Goal: Information Seeking & Learning: Learn about a topic

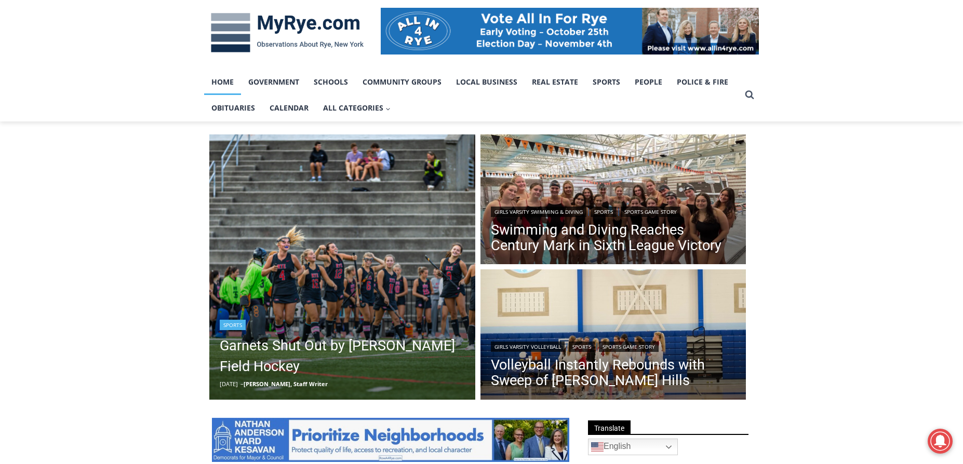
scroll to position [208, 0]
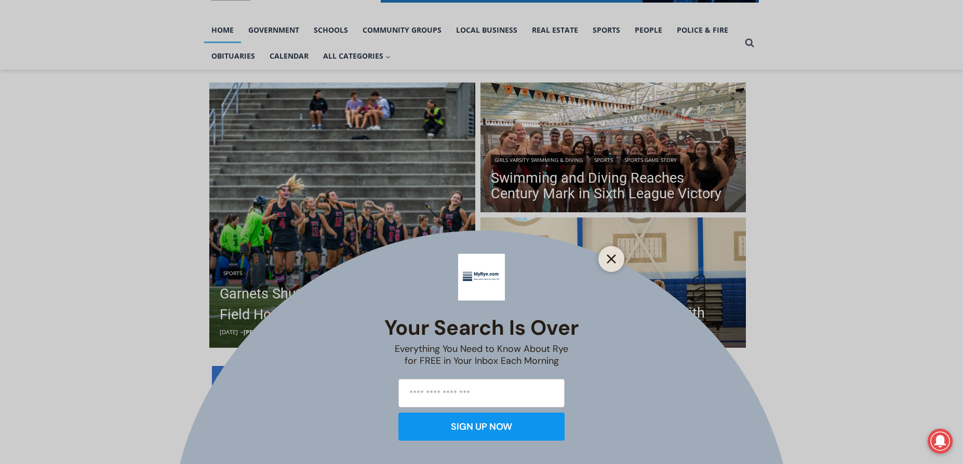
click at [618, 260] on div at bounding box center [611, 259] width 26 height 26
click at [610, 260] on button "Close" at bounding box center [611, 259] width 15 height 15
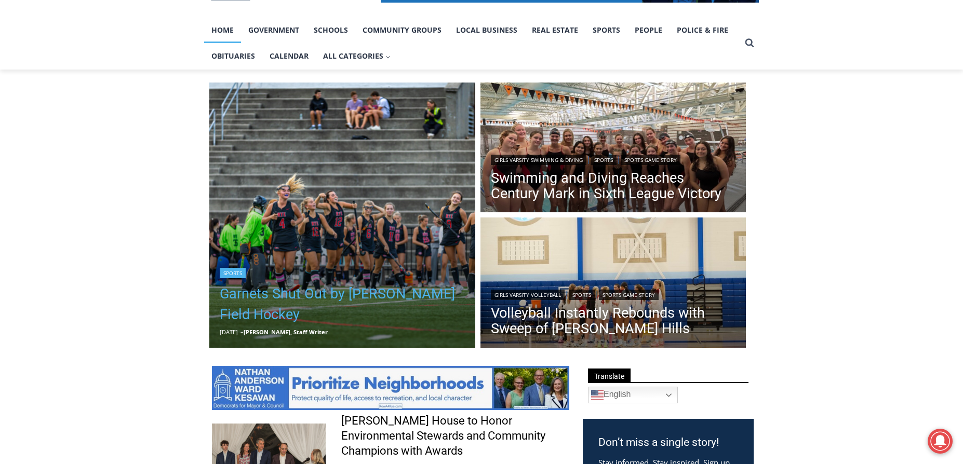
click at [268, 296] on link "Garnets Shut Out by [PERSON_NAME] Field Hockey" at bounding box center [342, 305] width 245 height 42
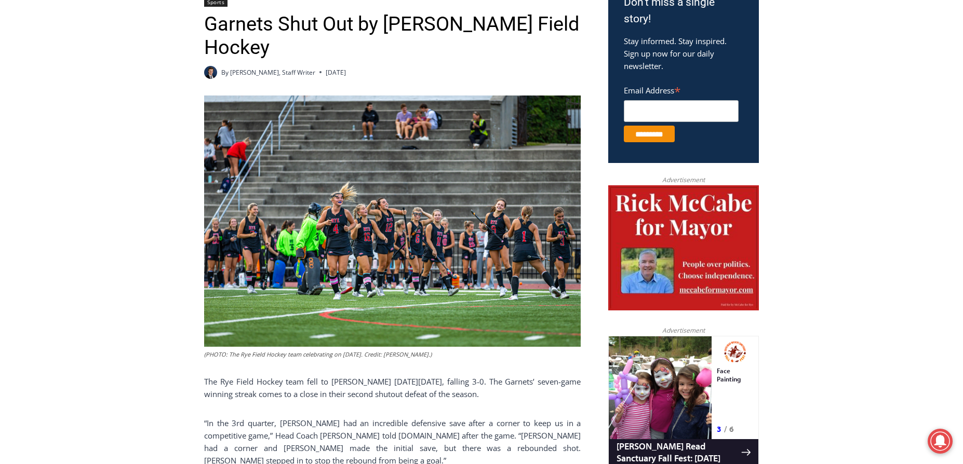
scroll to position [104, 0]
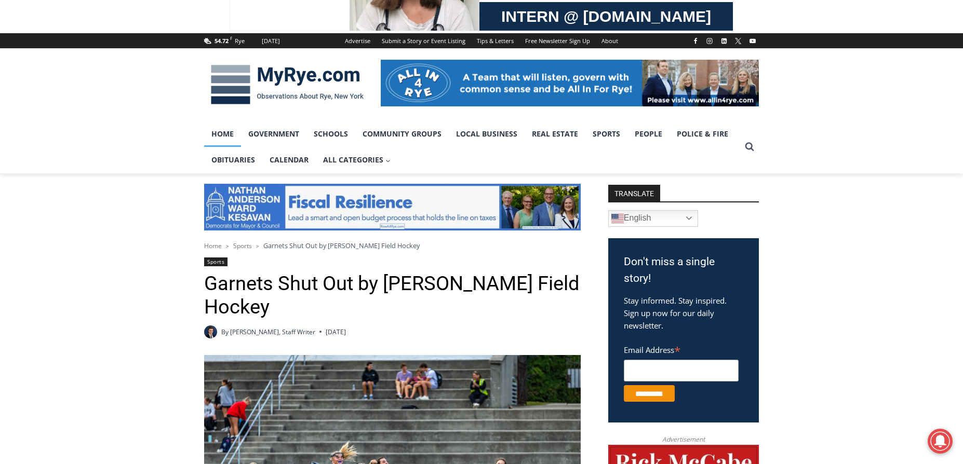
click at [223, 133] on link "Home" at bounding box center [222, 134] width 37 height 26
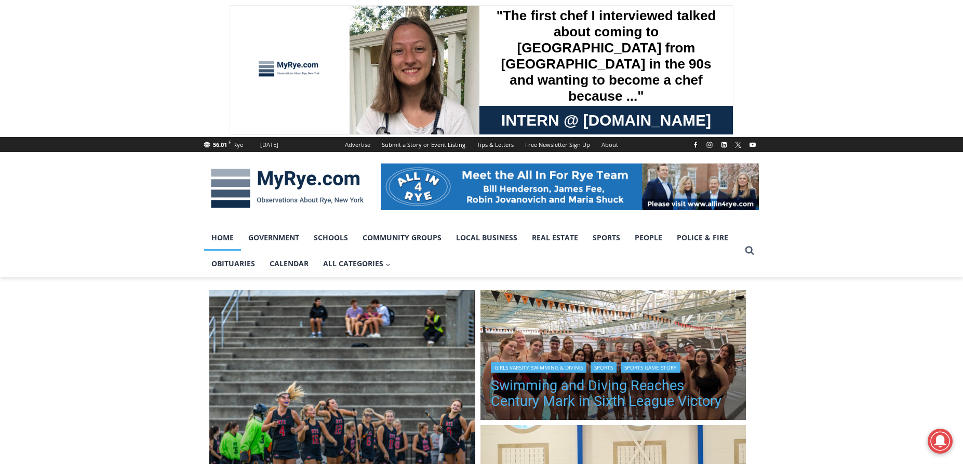
click at [591, 384] on link "Swimming and Diving Reaches Century Mark in Sixth League Victory" at bounding box center [613, 393] width 245 height 31
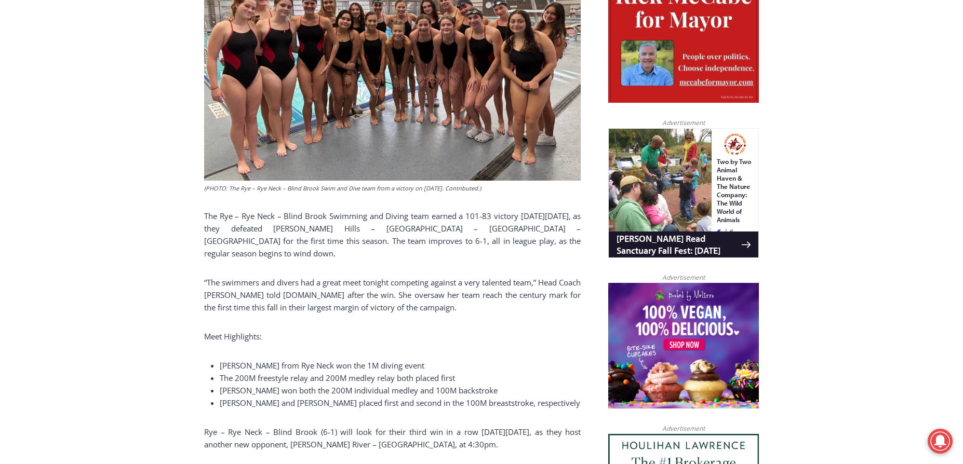
scroll to position [727, 0]
